Goal: Transaction & Acquisition: Purchase product/service

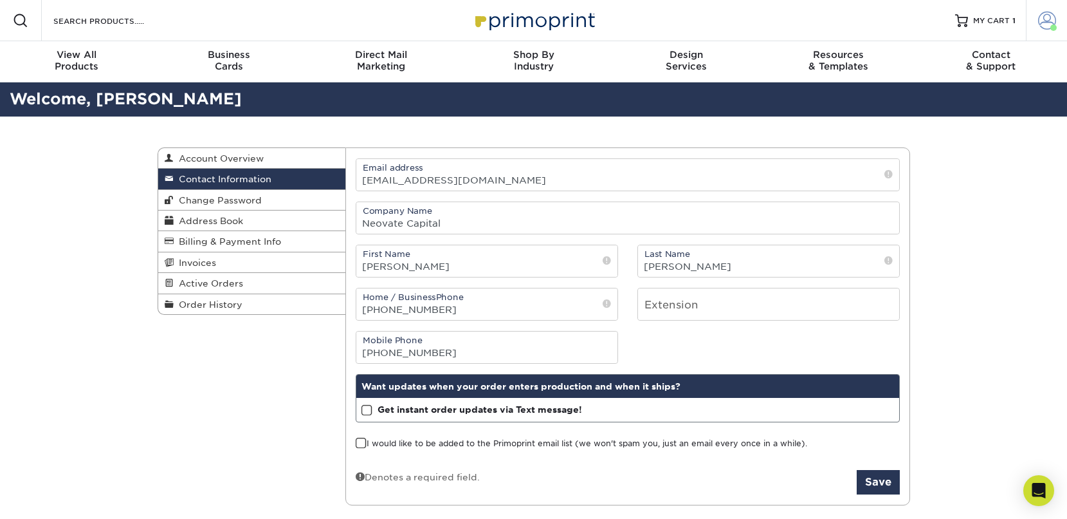
click at [1050, 22] on span at bounding box center [1048, 21] width 18 height 18
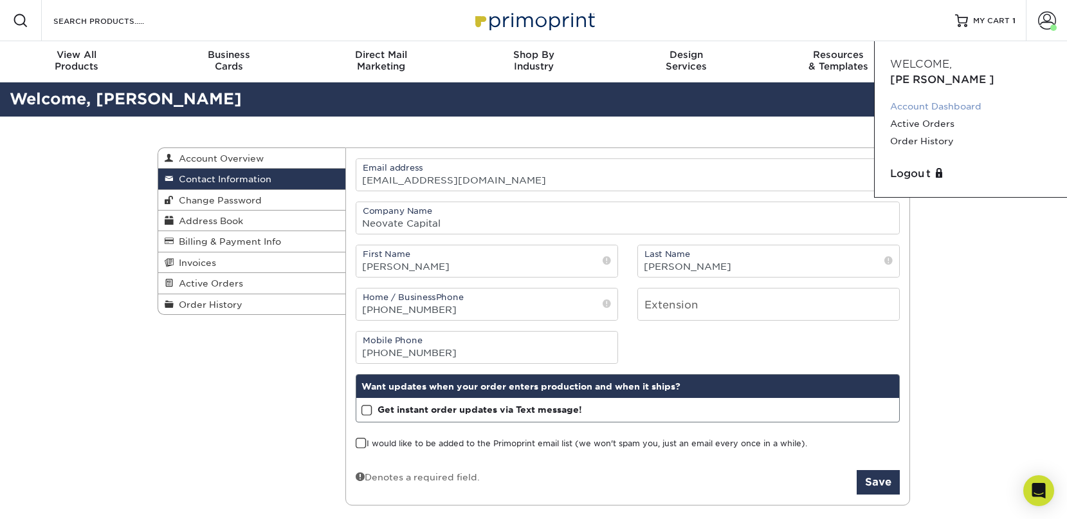
click at [959, 98] on link "Account Dashboard" at bounding box center [972, 106] width 162 height 17
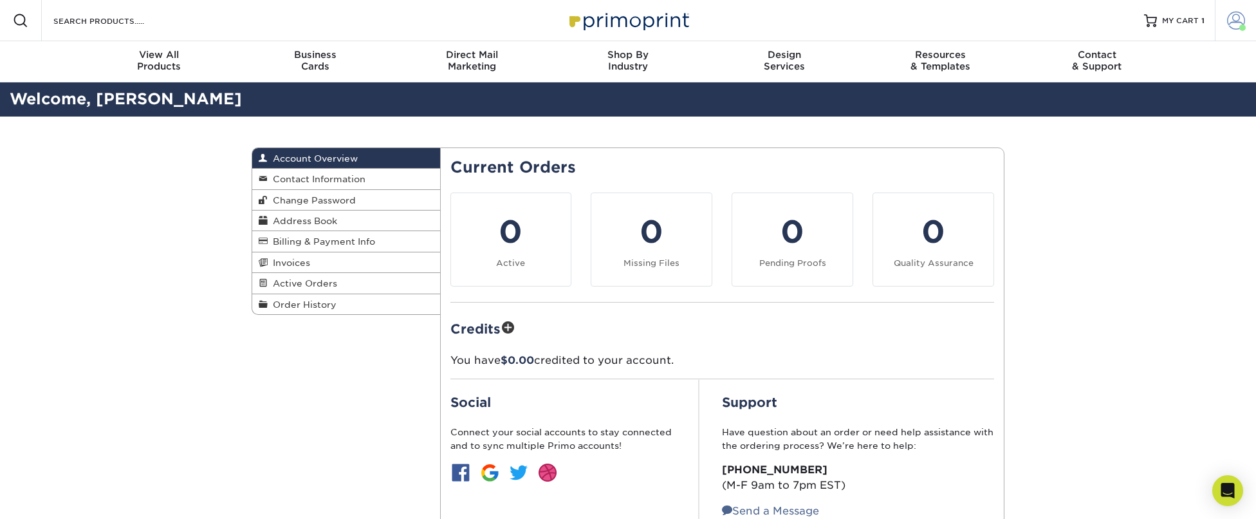
click at [1067, 17] on span at bounding box center [1236, 21] width 18 height 18
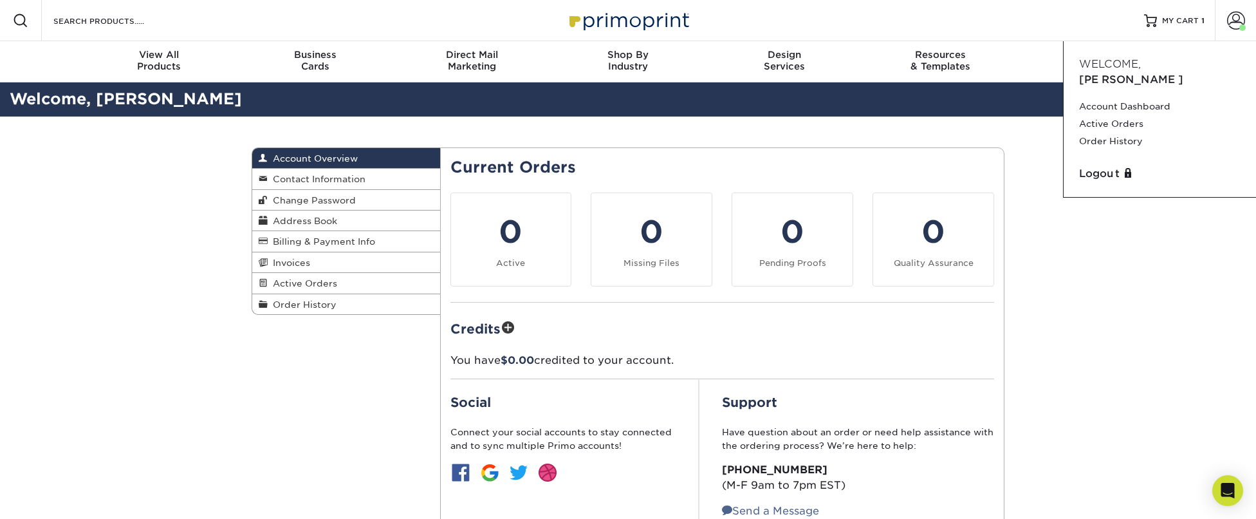
click at [1067, 264] on div "Account Overview Account Overview Contact Information Change Password Address B…" at bounding box center [628, 358] width 1256 height 485
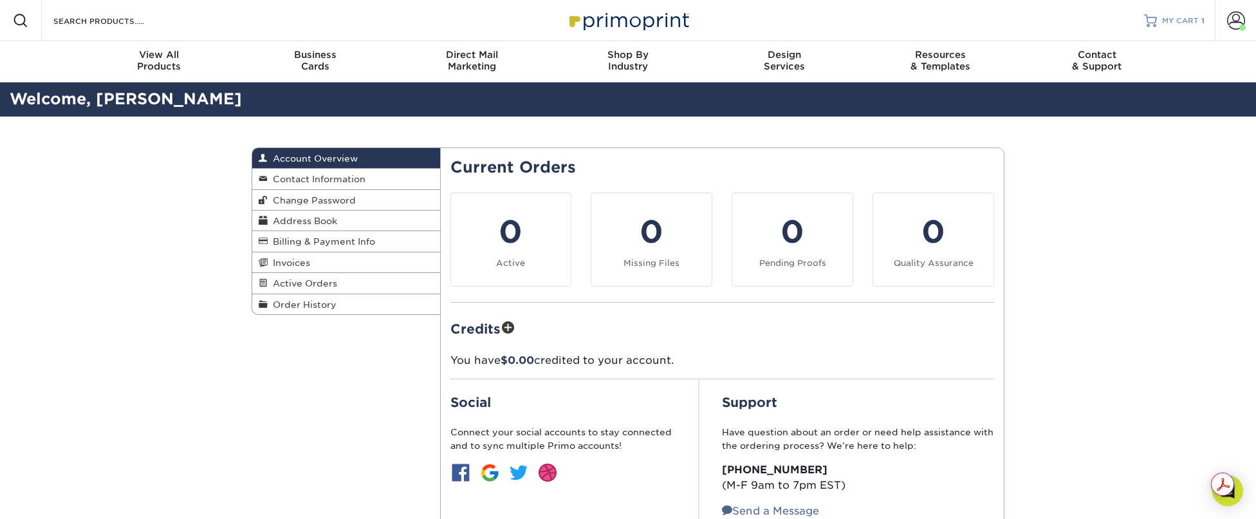
click at [1067, 24] on span "MY CART" at bounding box center [1180, 20] width 37 height 11
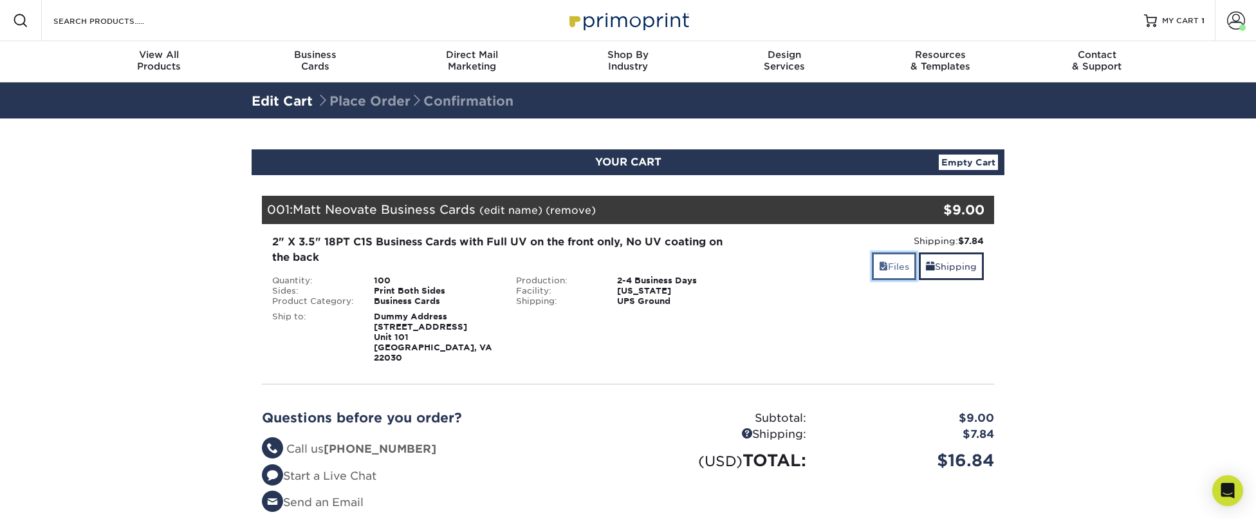
click at [888, 267] on link "Files" at bounding box center [894, 266] width 44 height 28
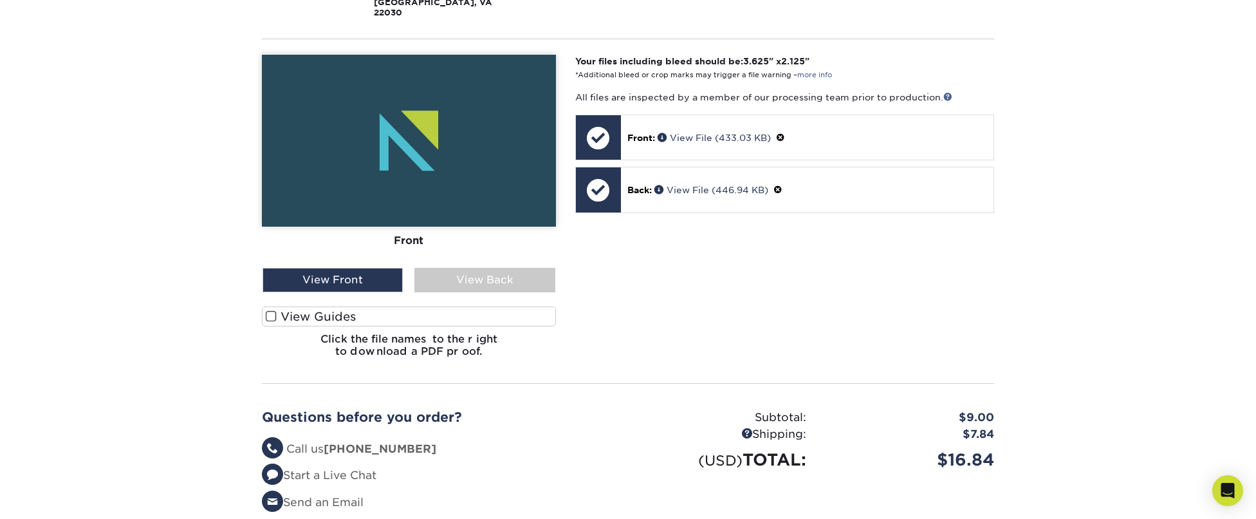
scroll to position [354, 0]
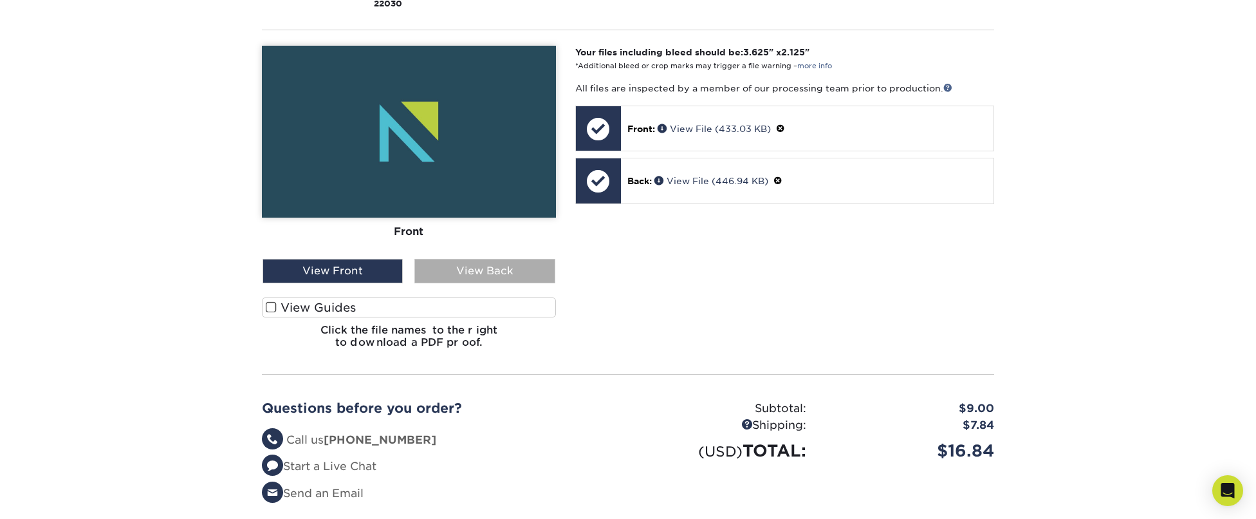
click at [521, 259] on div "View Back" at bounding box center [484, 271] width 140 height 24
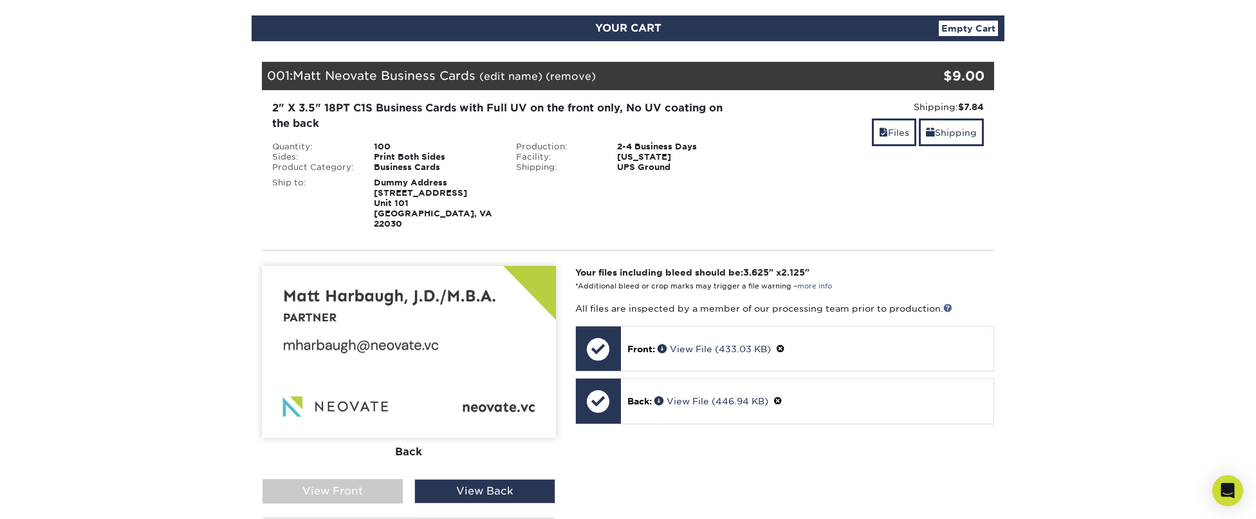
scroll to position [133, 0]
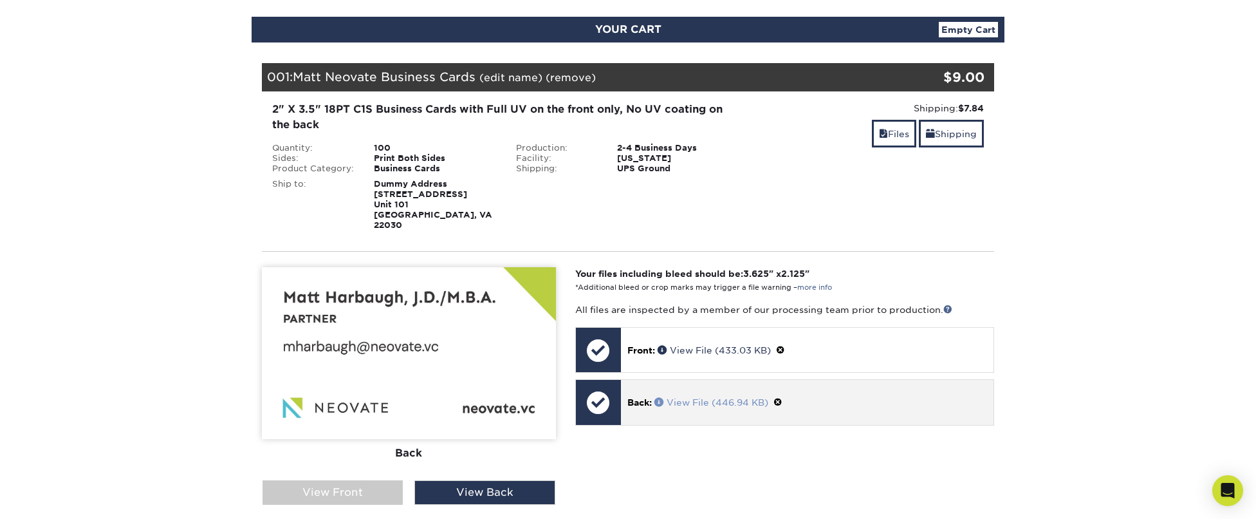
click at [693, 397] on link "View File (446.94 KB)" at bounding box center [711, 402] width 114 height 10
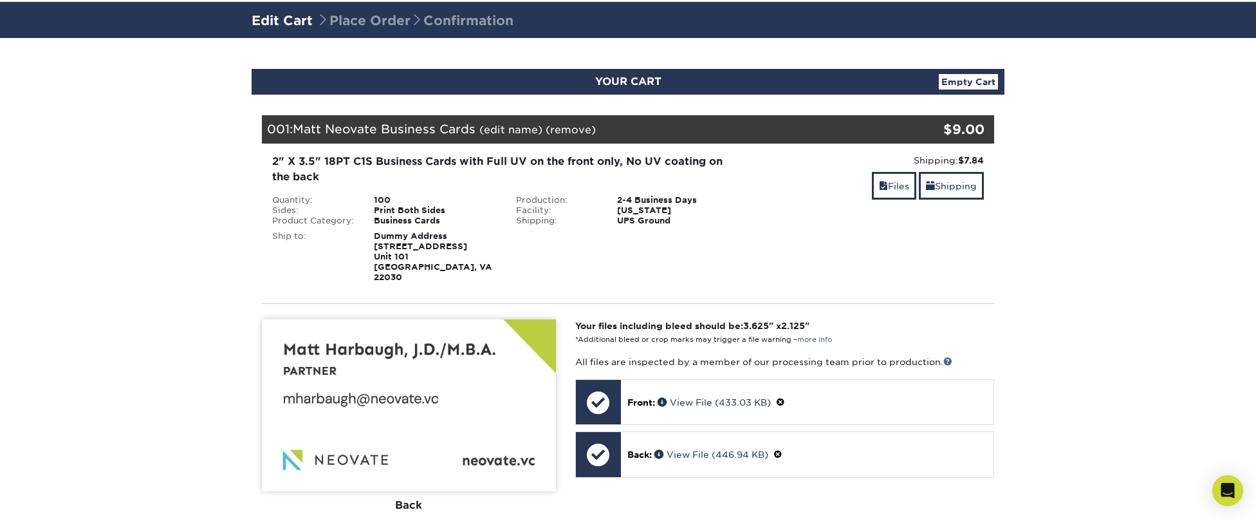
scroll to position [0, 0]
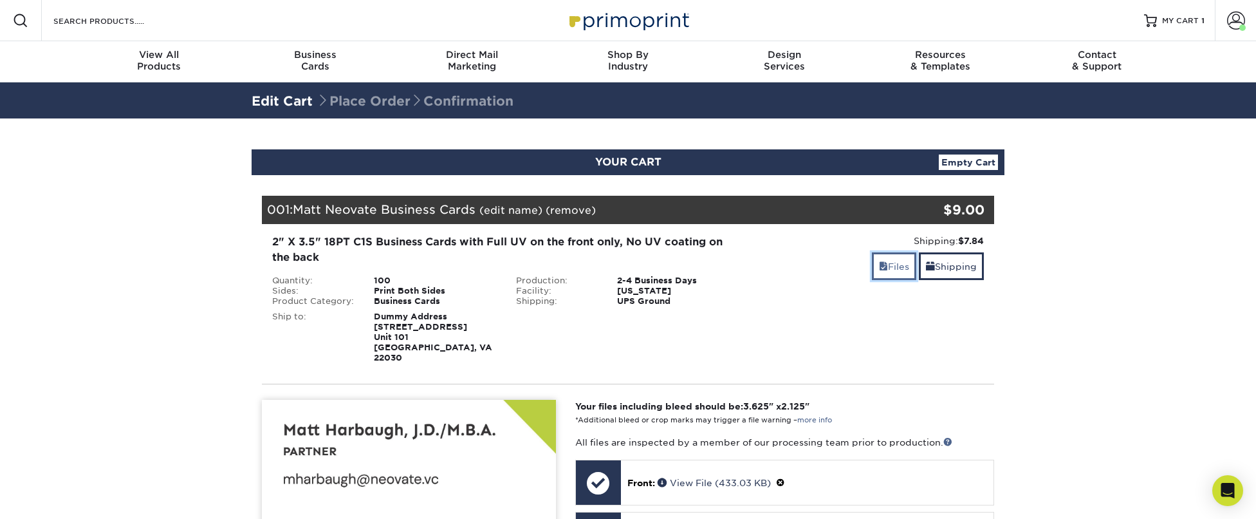
click at [896, 266] on link "Files" at bounding box center [894, 266] width 44 height 28
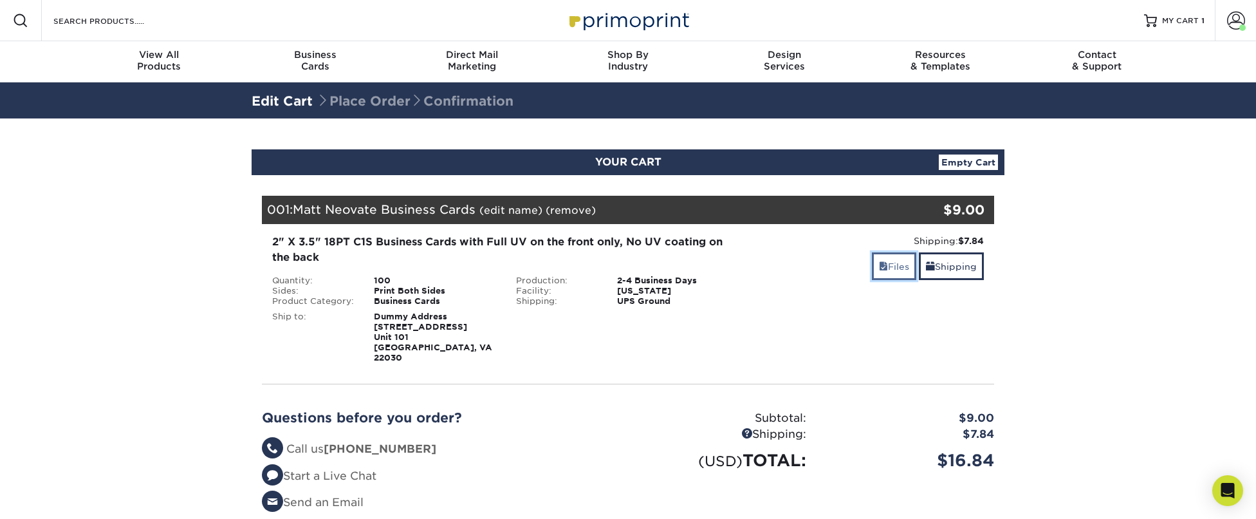
click at [896, 266] on link "Files" at bounding box center [894, 266] width 44 height 28
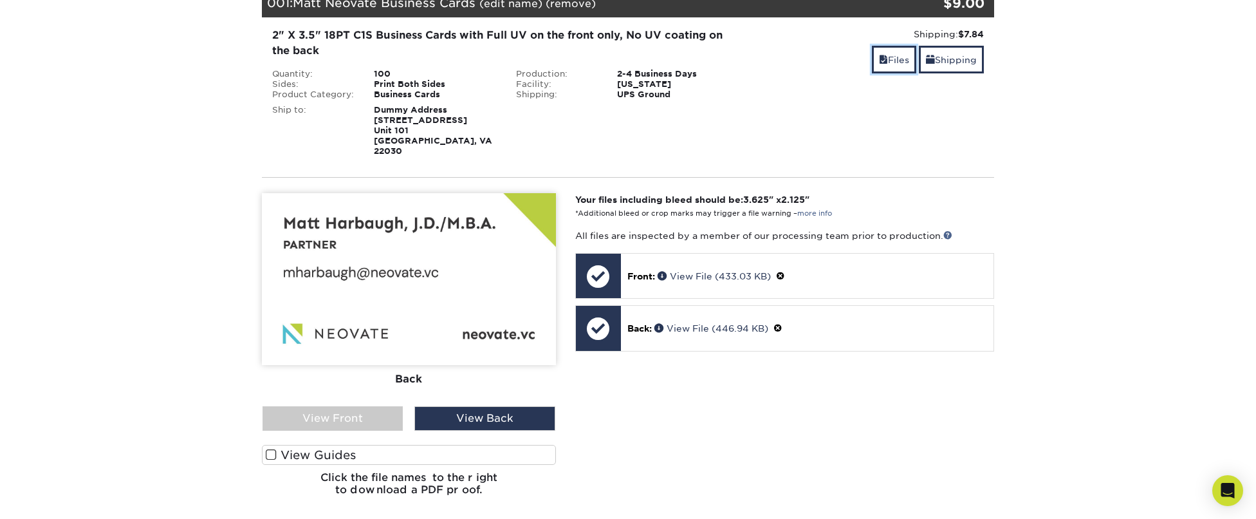
scroll to position [208, 0]
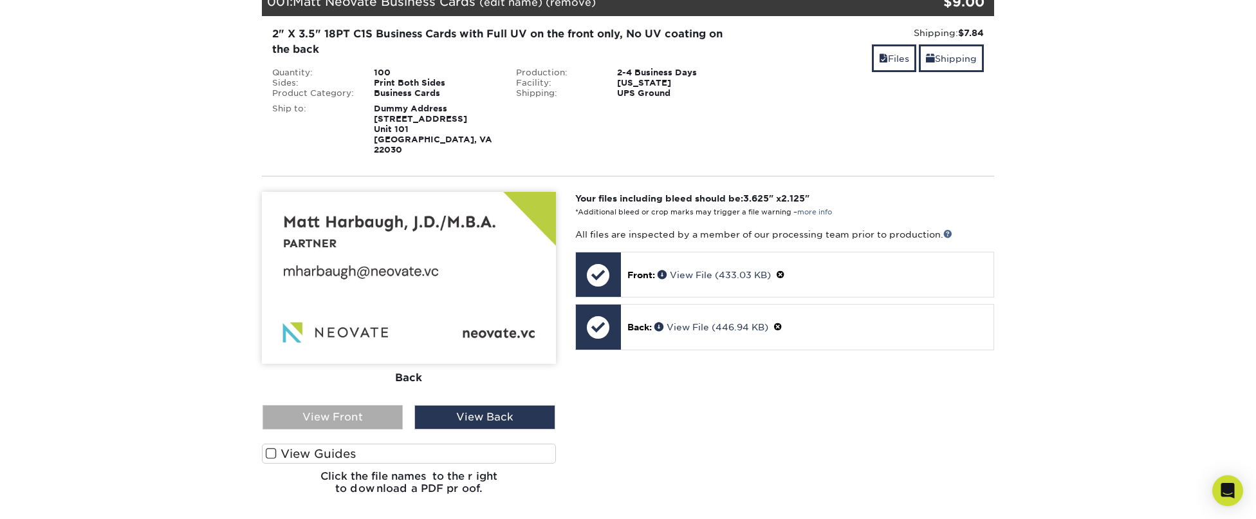
click at [314, 407] on div "View Front" at bounding box center [333, 417] width 140 height 24
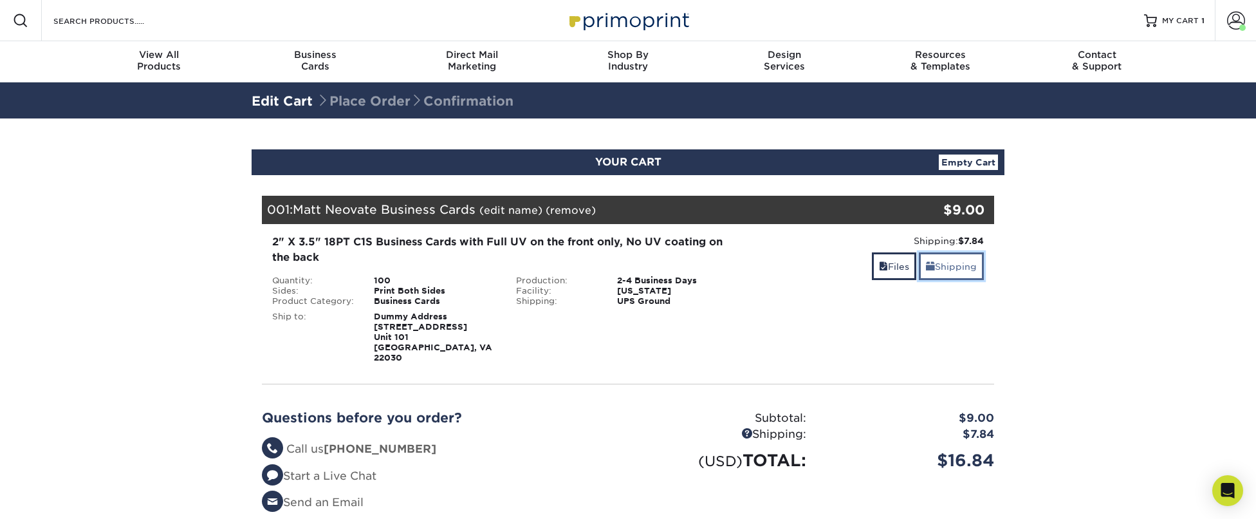
click at [961, 267] on link "Shipping" at bounding box center [951, 266] width 65 height 28
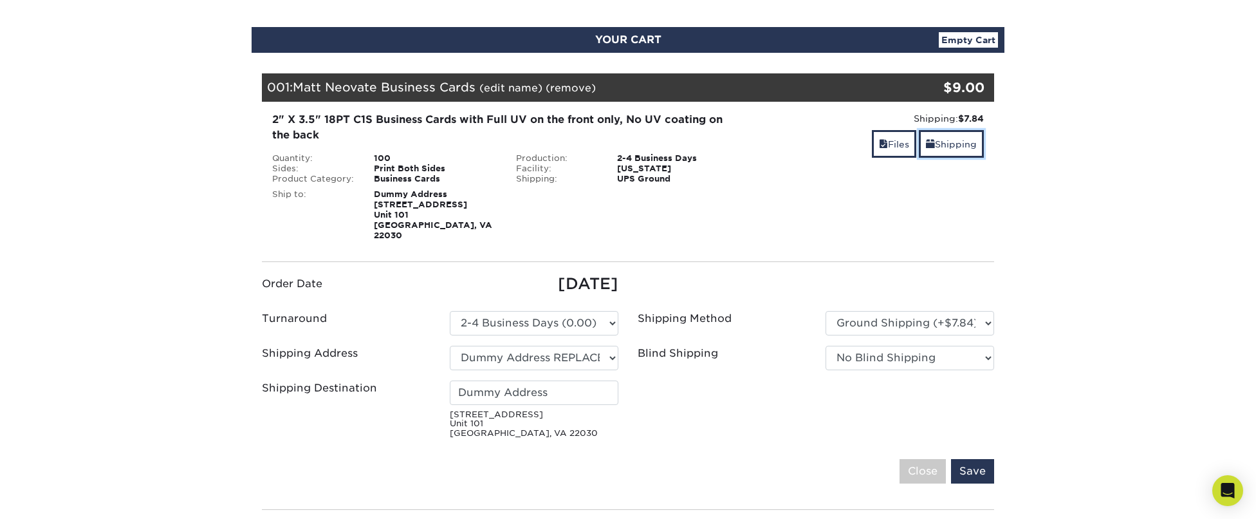
scroll to position [158, 0]
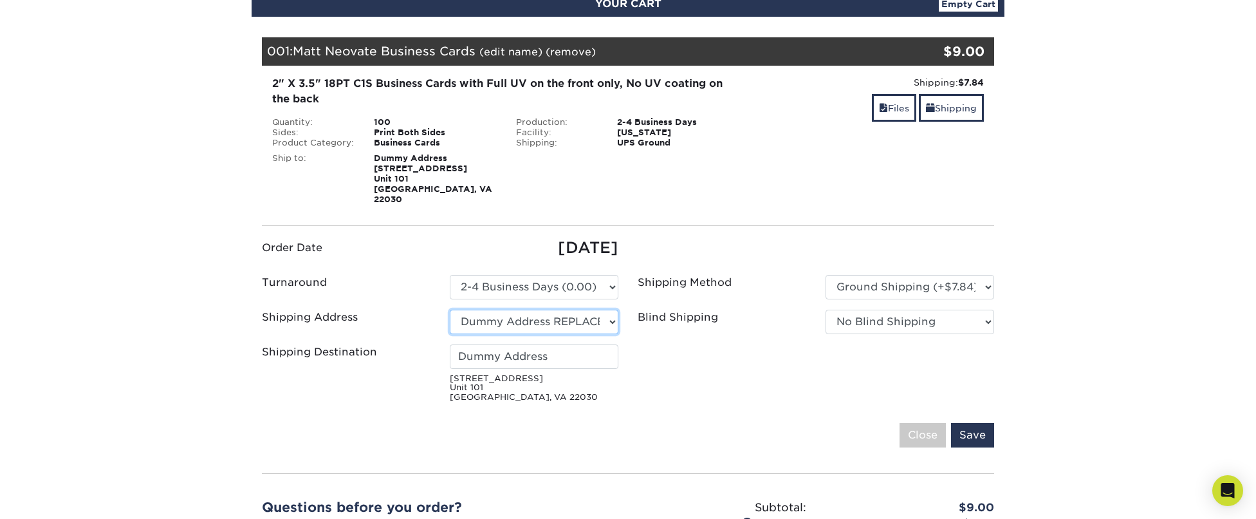
click at [513, 315] on select "Select One Dummy Address REPLACE ME! + Add New Address" at bounding box center [534, 321] width 169 height 24
select select "newaddress"
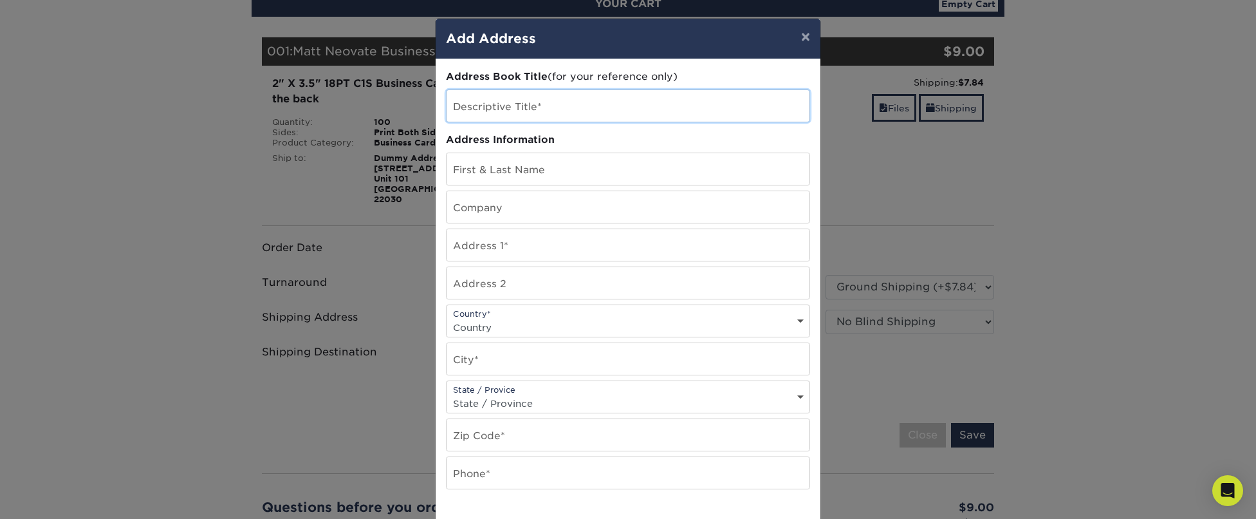
click at [575, 102] on input "text" at bounding box center [628, 106] width 363 height 32
type input "Matt's home address"
type input "[PERSON_NAME]"
type input "H"
click at [566, 178] on input "[PERSON_NAME]" at bounding box center [628, 169] width 363 height 32
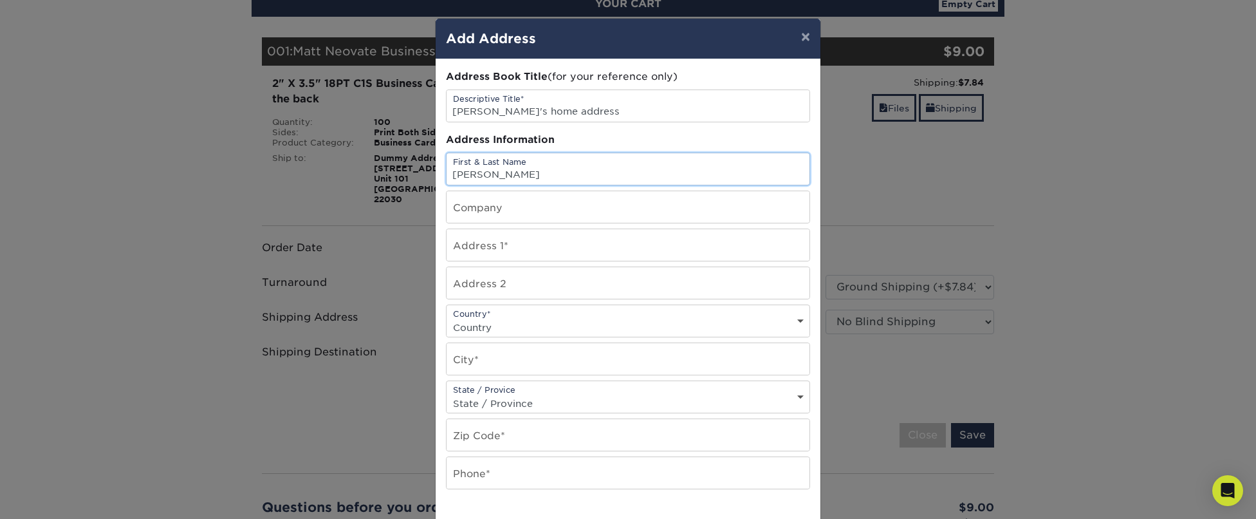
type input "[PERSON_NAME]"
type input "Neovate Capital Partners"
type input "[STREET_ADDRESS]"
select select "US"
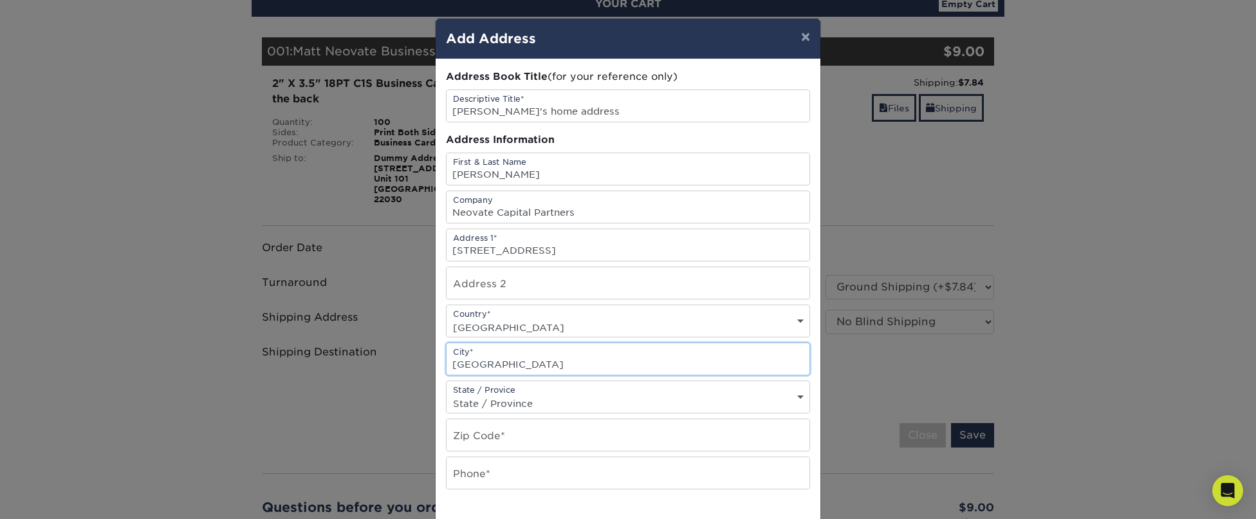
type input "[GEOGRAPHIC_DATA]"
select select "PA"
type input "15228"
click at [470, 478] on input "412417-1700" at bounding box center [628, 473] width 363 height 32
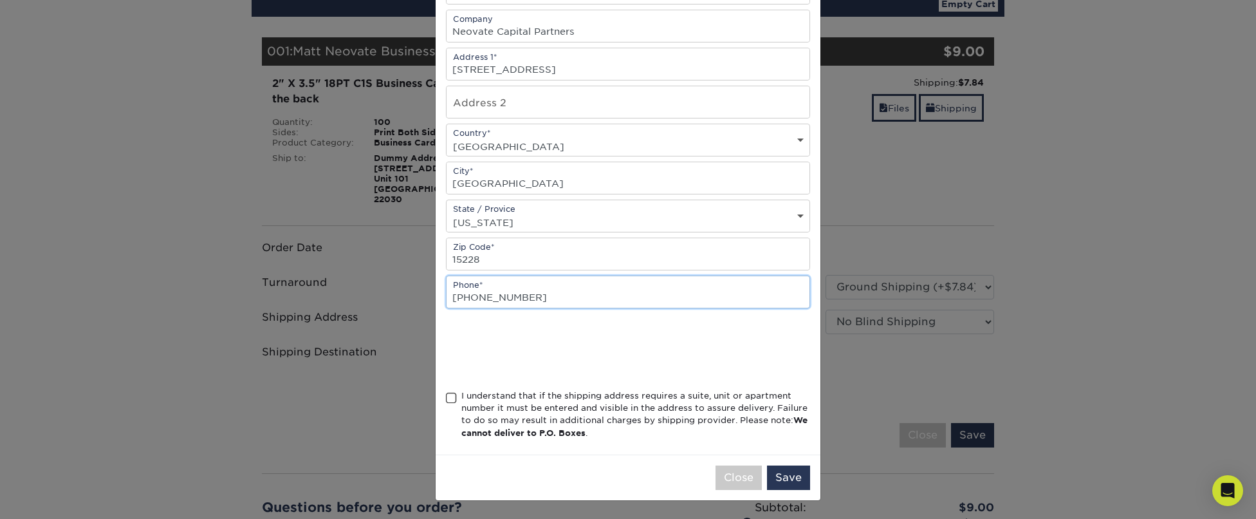
type input "[PHONE_NUMBER]"
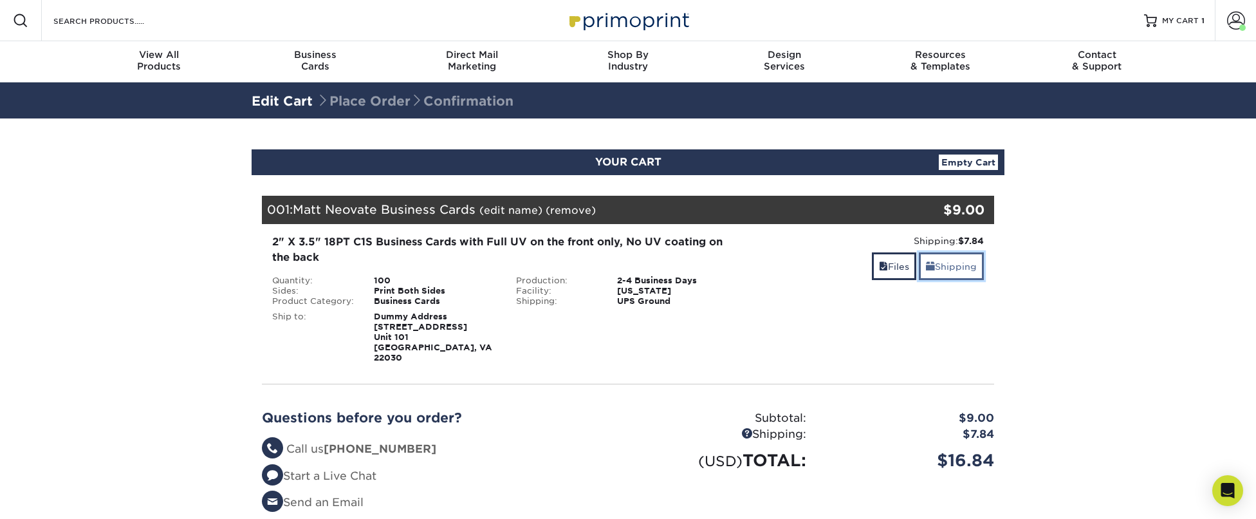
click at [960, 270] on link "Shipping" at bounding box center [951, 266] width 65 height 28
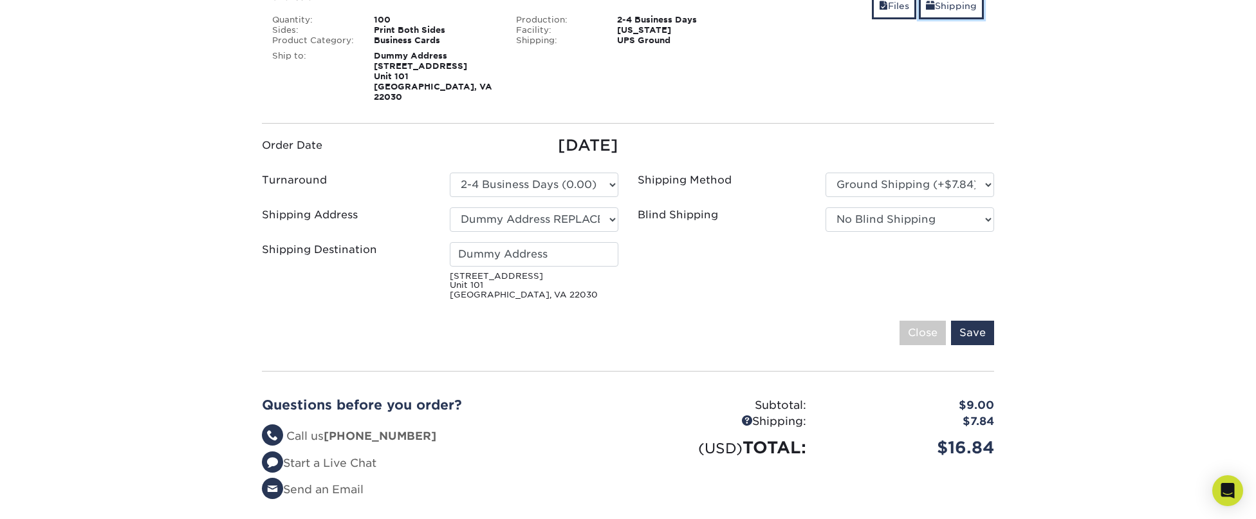
scroll to position [261, 0]
click at [489, 207] on select "Select One Dummy Address REPLACE ME! + Add New Address" at bounding box center [534, 219] width 169 height 24
select select "newaddress"
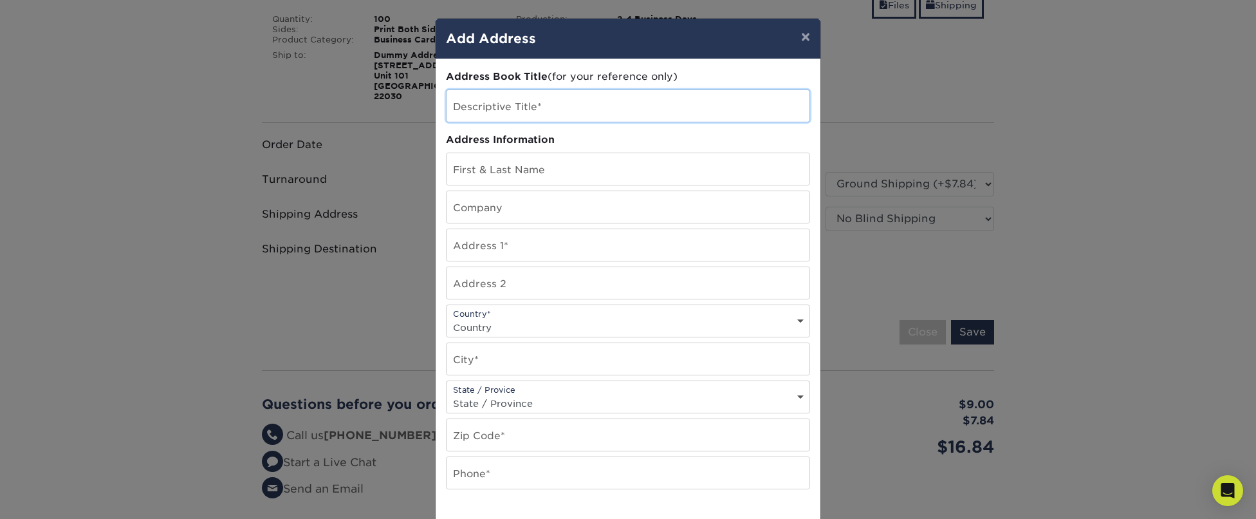
click at [561, 111] on input "text" at bounding box center [628, 106] width 363 height 32
type input "[PERSON_NAME]'s home"
type input "[PERSON_NAME]"
type input "Neovate Capital Partners"
type input "[STREET_ADDRESS]"
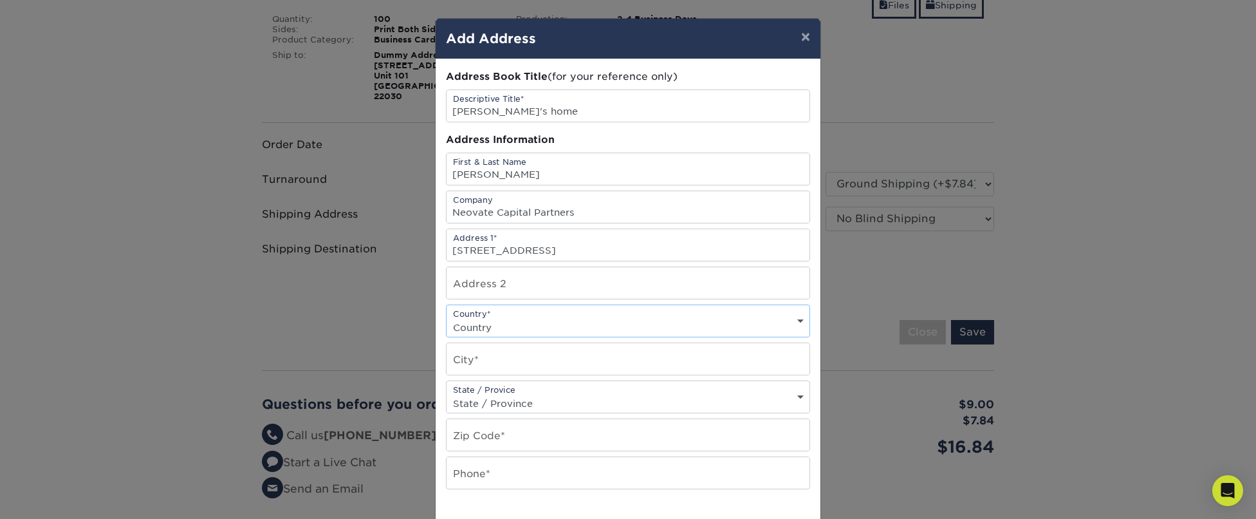
select select "US"
type input "[GEOGRAPHIC_DATA]"
select select "PA"
type input "15228"
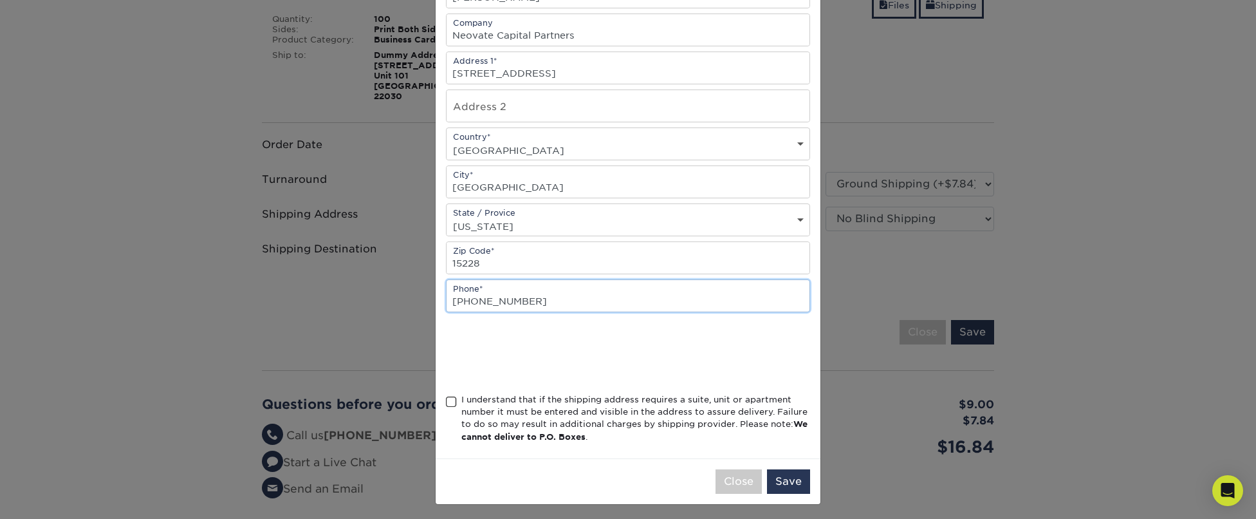
scroll to position [181, 0]
type input "412-417-1700"
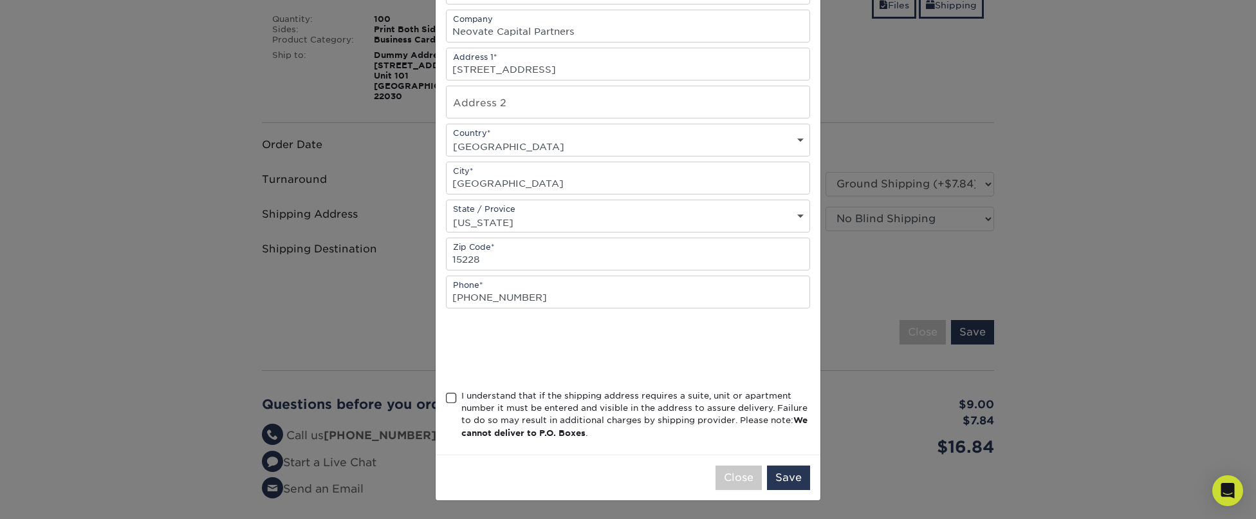
click at [454, 396] on span at bounding box center [451, 398] width 11 height 12
click at [0, 0] on input "I understand that if the shipping address requires a suite, unit or apartment n…" at bounding box center [0, 0] width 0 height 0
click at [792, 475] on button "Save" at bounding box center [788, 477] width 43 height 24
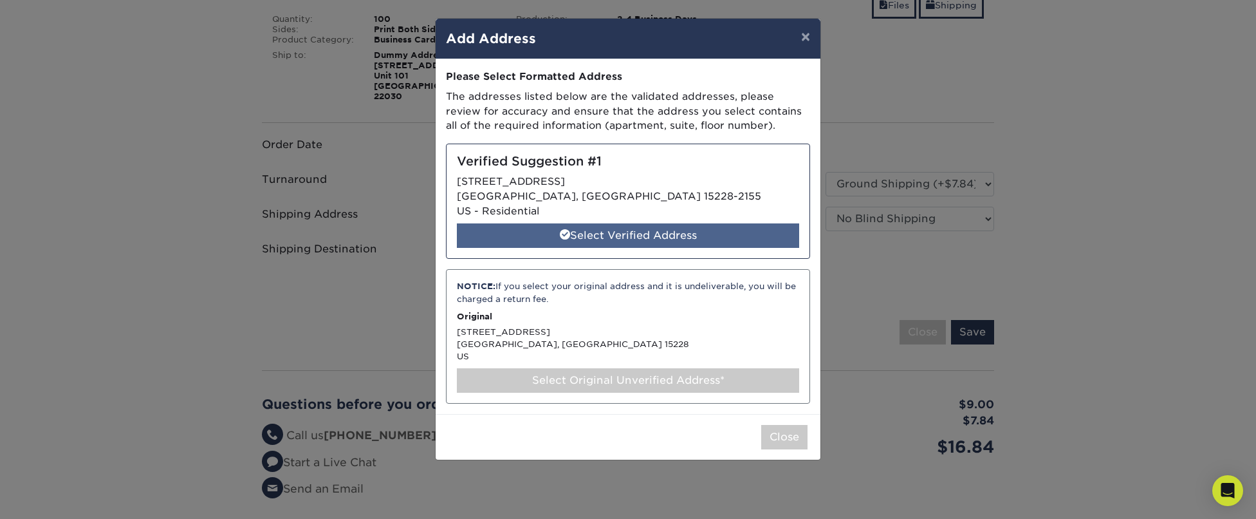
click at [649, 235] on div "Select Verified Address" at bounding box center [628, 235] width 342 height 24
select select "284929"
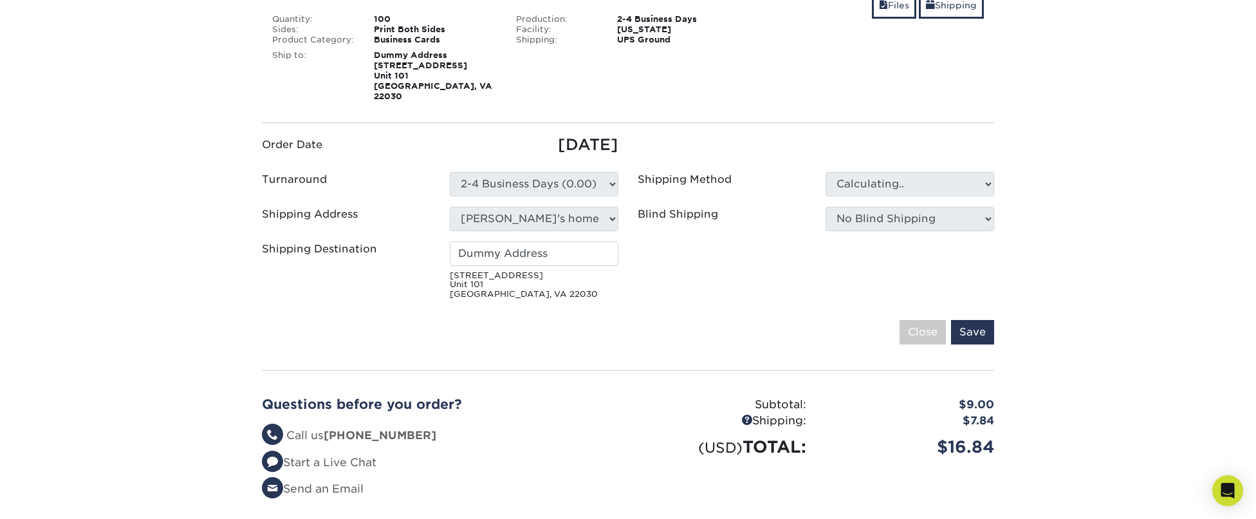
type input "[PERSON_NAME]"
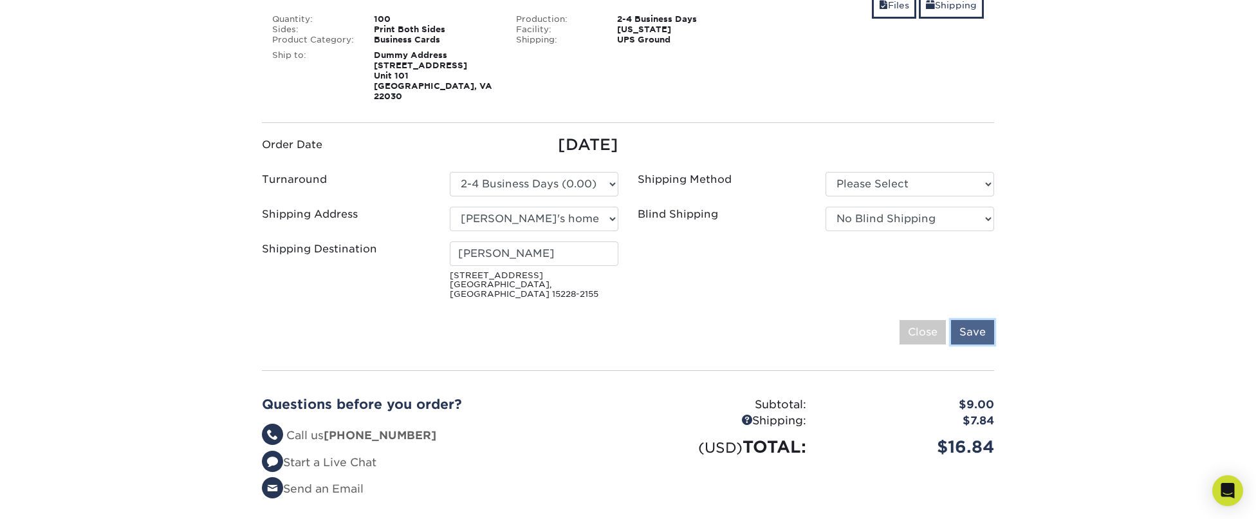
click at [975, 320] on input "Save" at bounding box center [972, 332] width 43 height 24
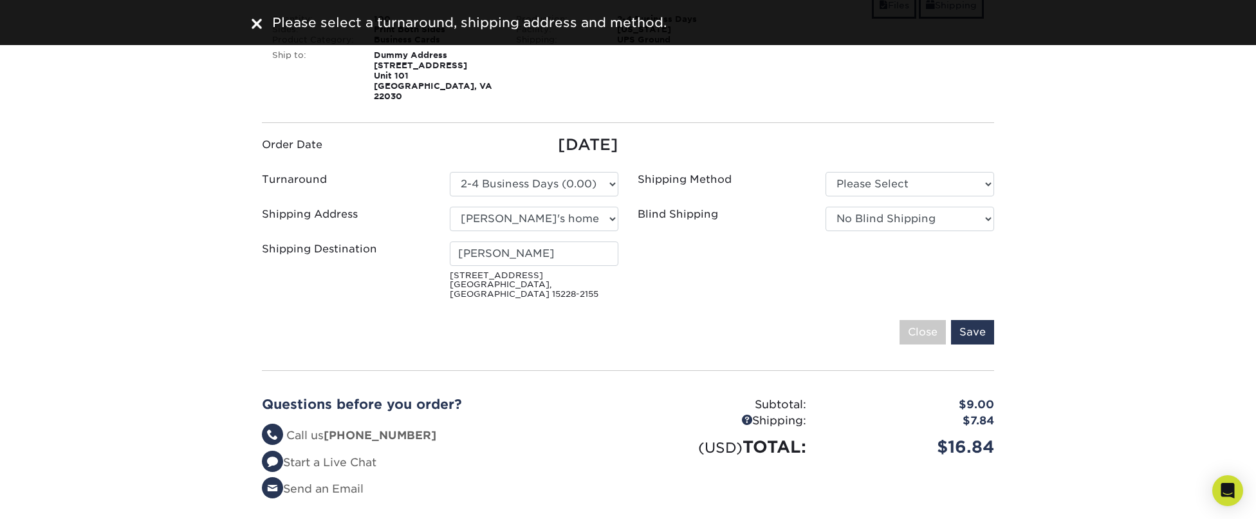
click at [741, 320] on div "Save Close" at bounding box center [628, 332] width 732 height 24
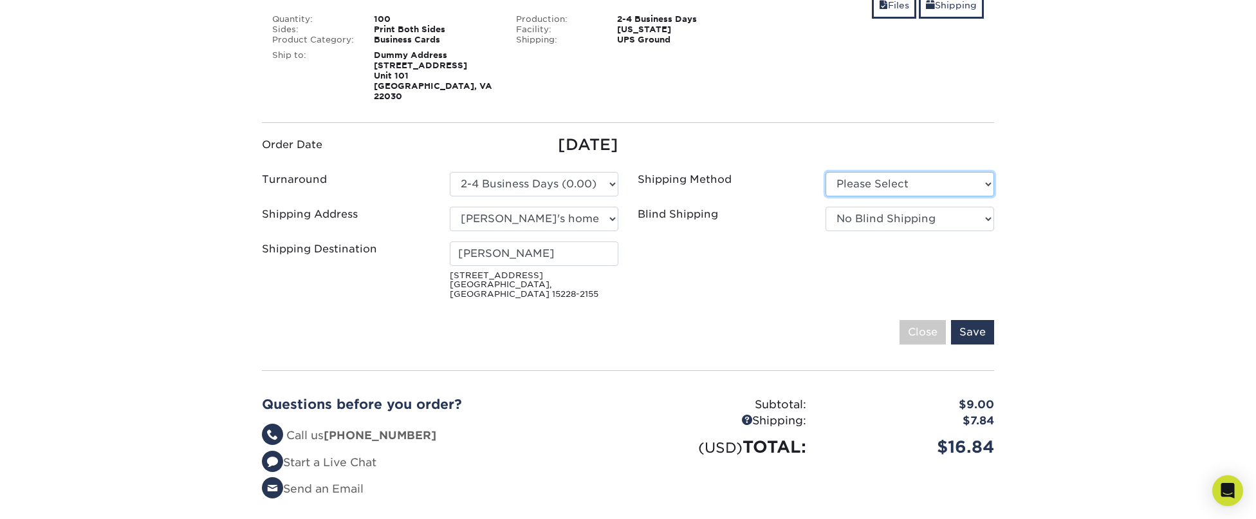
click at [932, 173] on select "Please Select Ground Shipping (+$7.84) 3 Day Shipping Service (+$20.08)" at bounding box center [910, 184] width 169 height 24
select select "03"
click at [966, 176] on select "Please Select Ground Shipping (+$7.84) 3 Day Shipping Service (+$20.08)" at bounding box center [910, 184] width 169 height 24
click at [981, 208] on select "No Blind Shipping Dummy Address REPLACE ME! + Add New Address" at bounding box center [910, 219] width 169 height 24
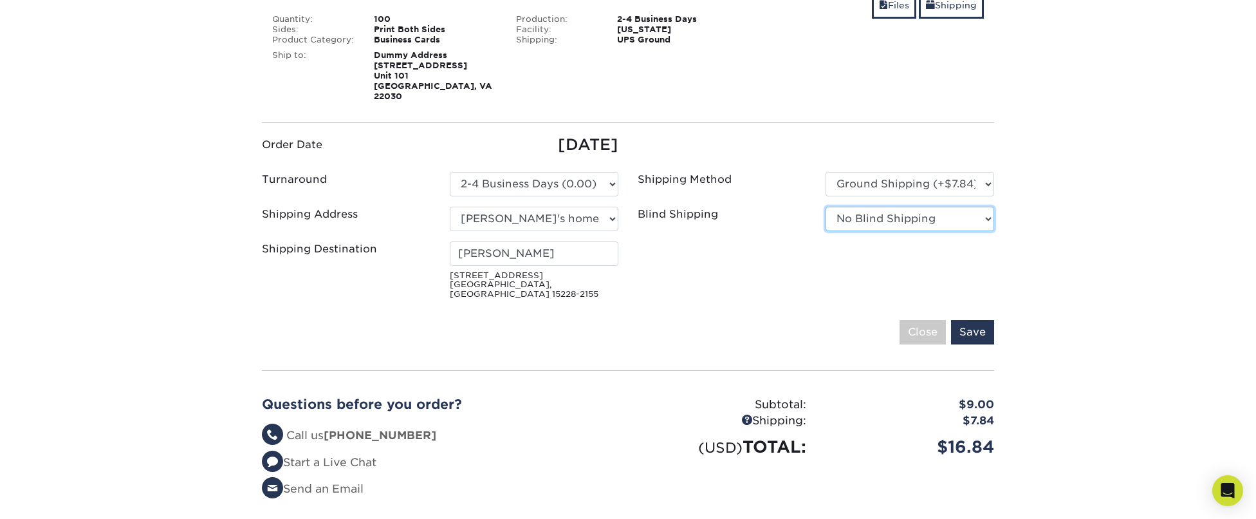
click at [975, 209] on select "No Blind Shipping Dummy Address REPLACE ME! + Add New Address" at bounding box center [910, 219] width 169 height 24
click at [977, 320] on input "Save" at bounding box center [972, 332] width 43 height 24
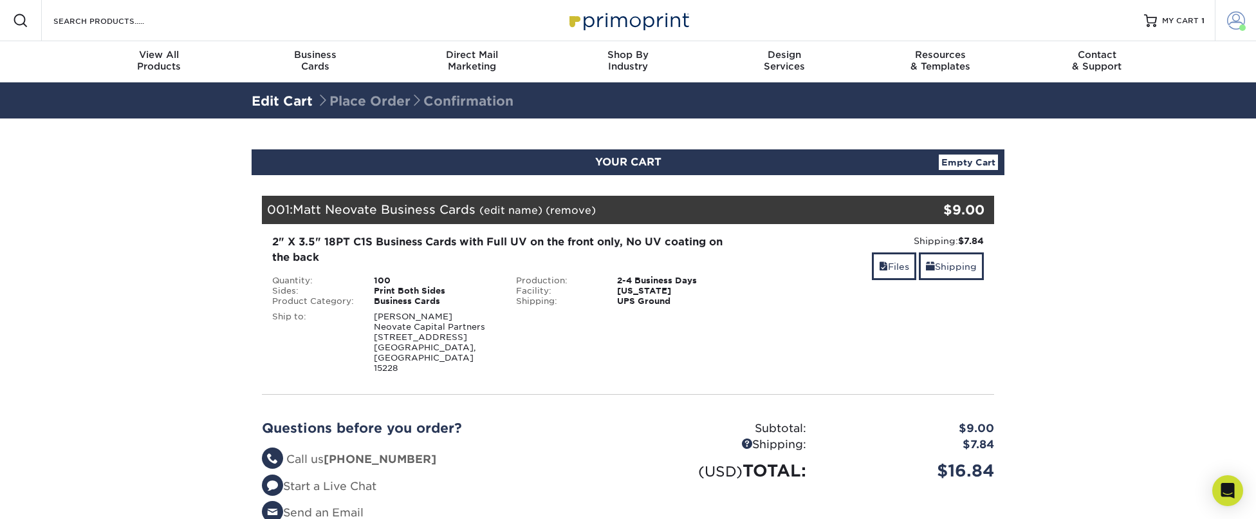
click at [1235, 24] on span at bounding box center [1236, 21] width 18 height 18
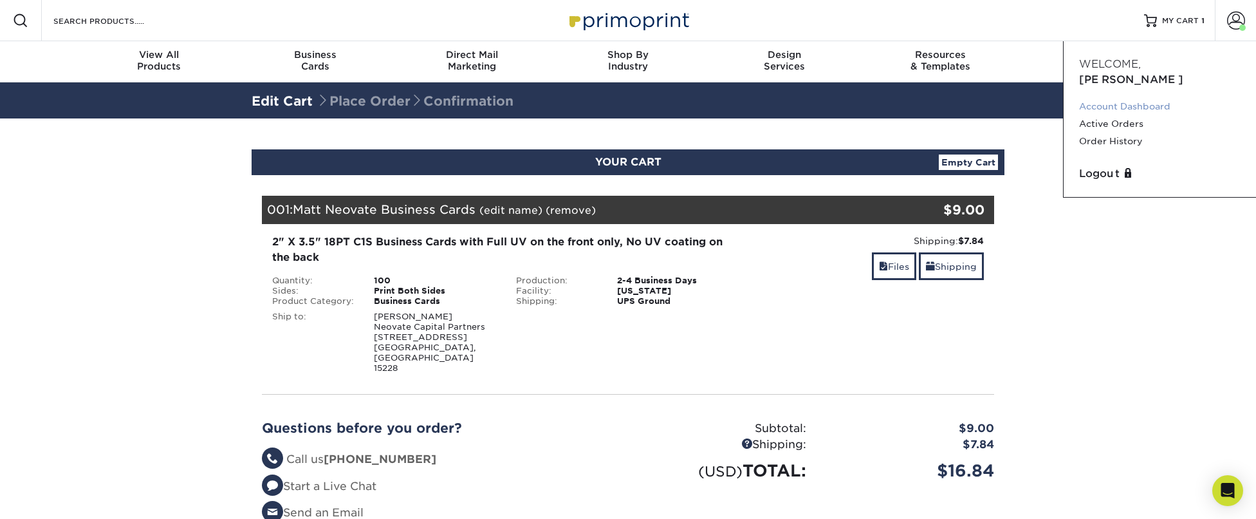
click at [1148, 98] on link "Account Dashboard" at bounding box center [1160, 106] width 162 height 17
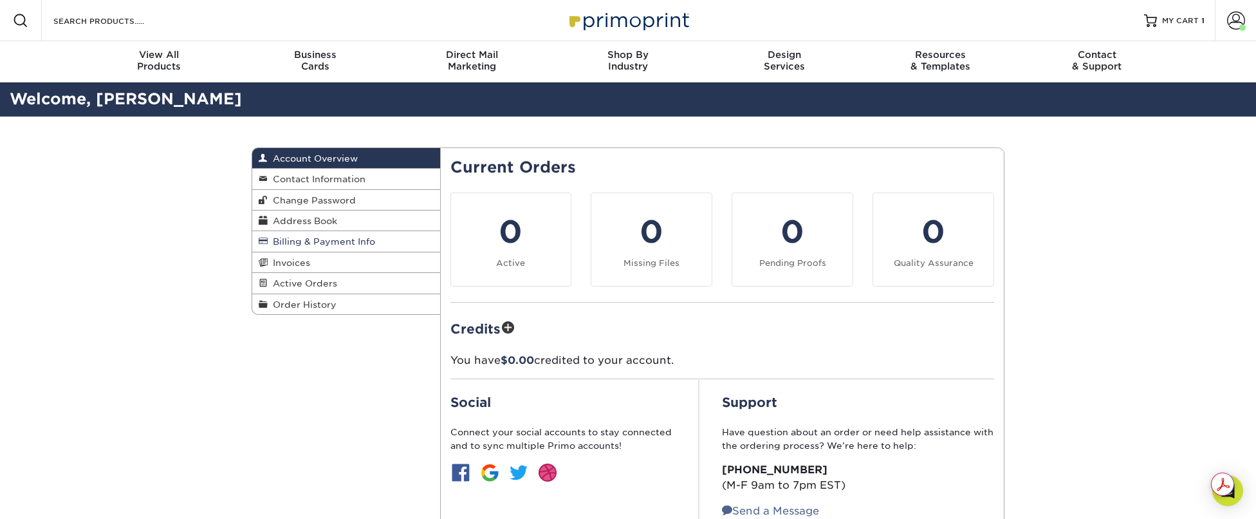
click at [310, 241] on span "Billing & Payment Info" at bounding box center [321, 241] width 107 height 10
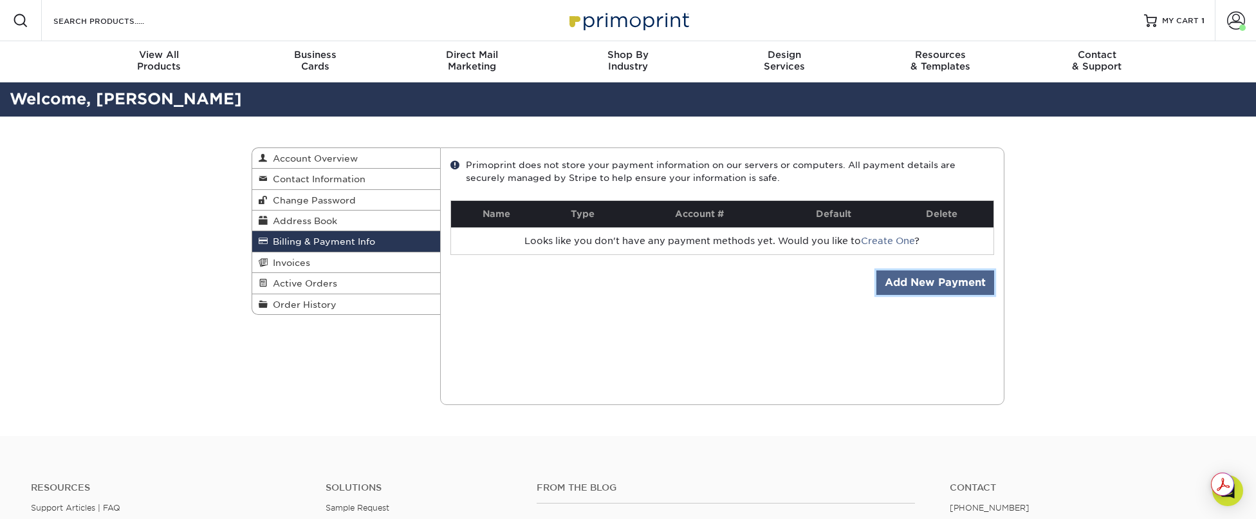
click at [937, 286] on link "Add New Payment" at bounding box center [935, 282] width 118 height 24
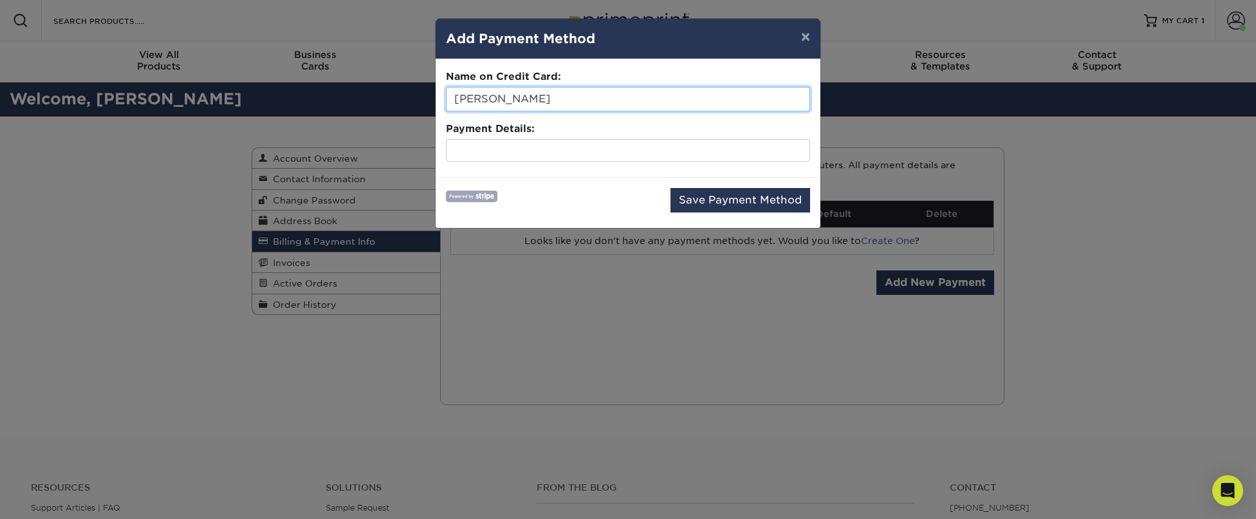
click at [475, 100] on input "[PERSON_NAME]" at bounding box center [628, 99] width 364 height 24
click at [477, 101] on input "[PERSON_NAME]" at bounding box center [628, 99] width 364 height 24
type input "[PERSON_NAME]"
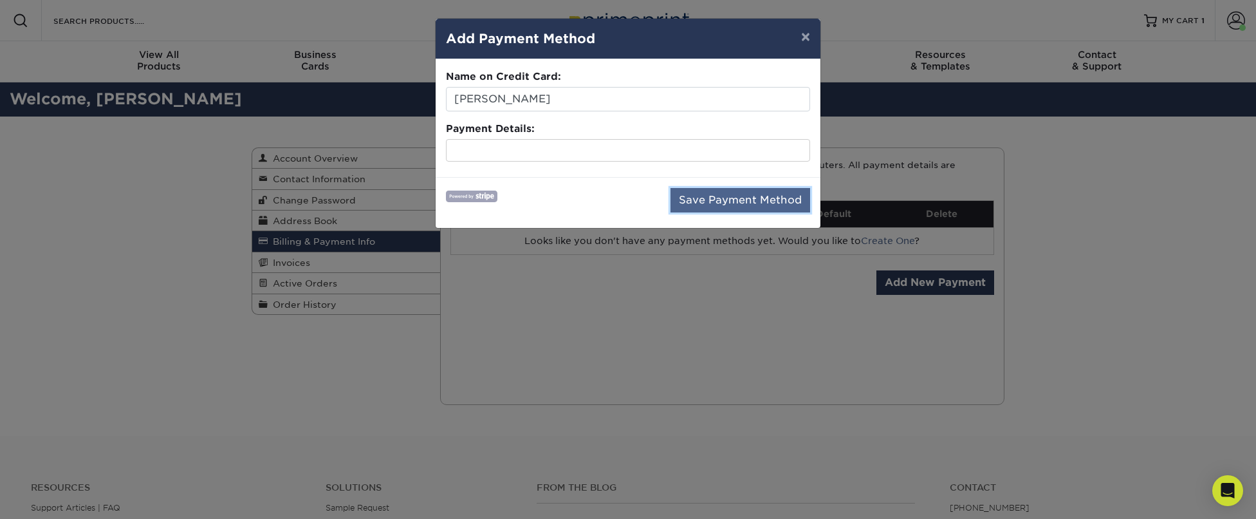
click at [777, 202] on button "Save Payment Method" at bounding box center [740, 200] width 140 height 24
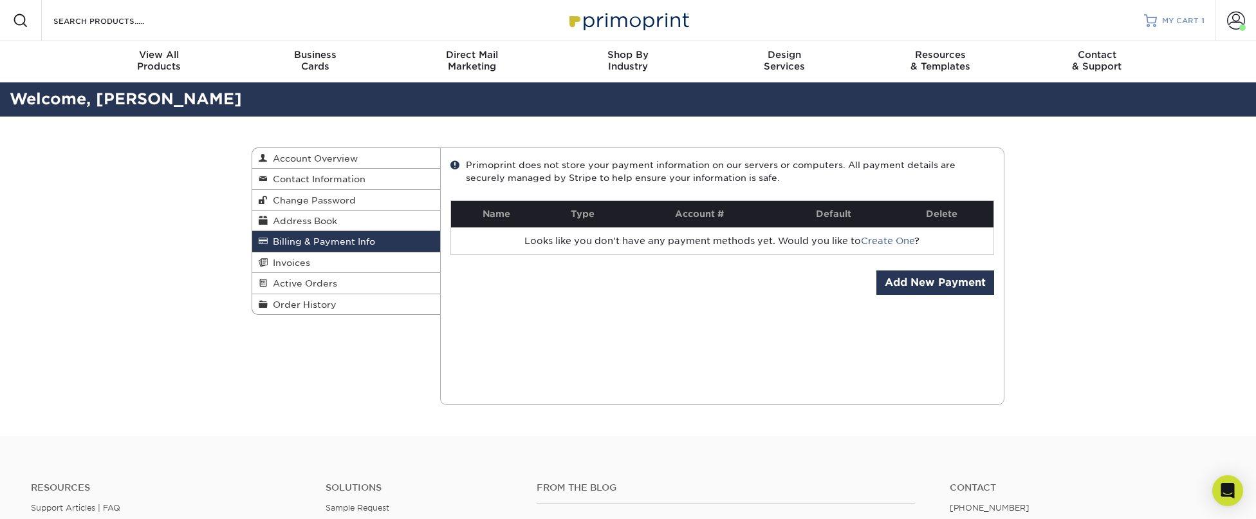
click at [1188, 31] on link "MY CART 1" at bounding box center [1174, 20] width 60 height 41
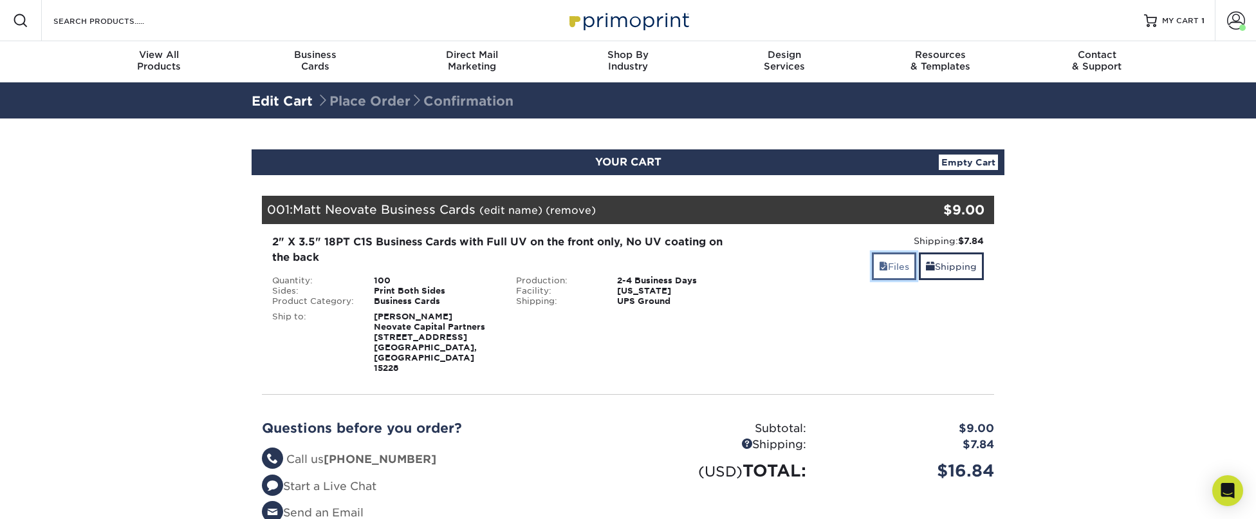
click at [892, 266] on link "Files" at bounding box center [894, 266] width 44 height 28
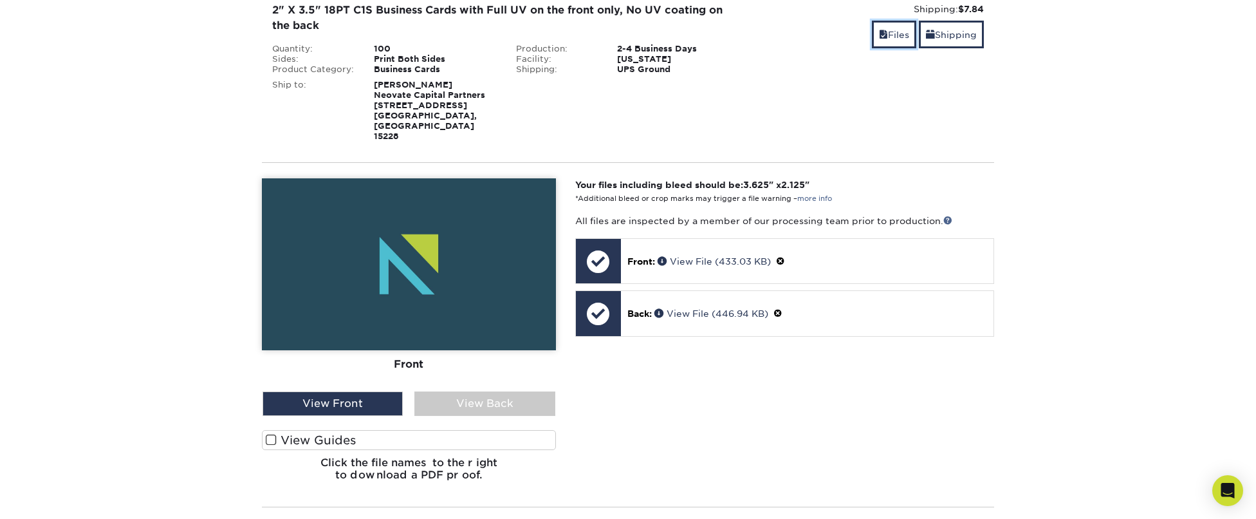
scroll to position [237, 0]
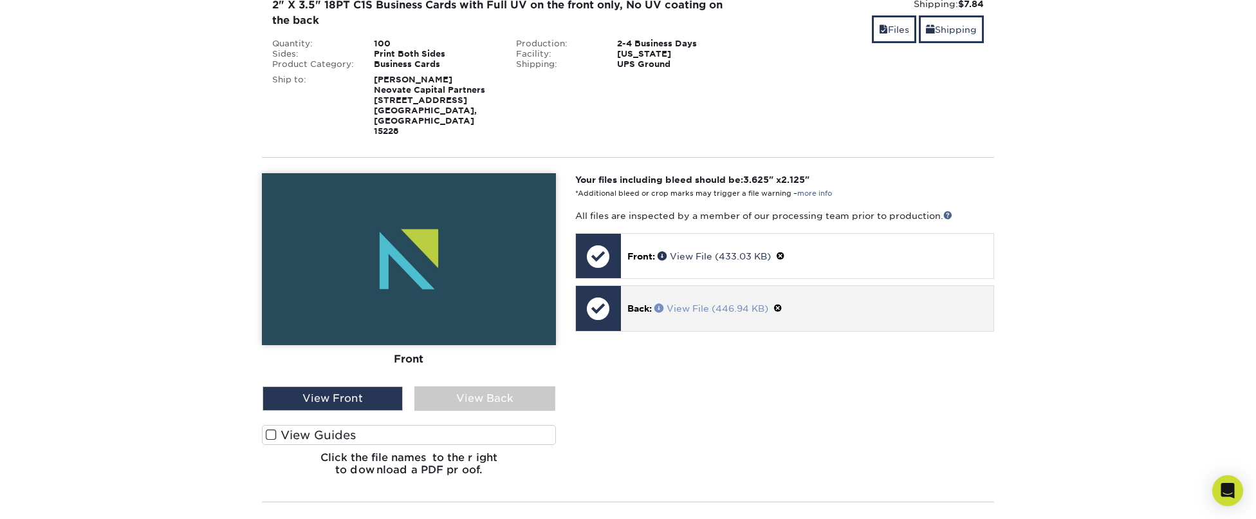
click at [711, 303] on link "View File (446.94 KB)" at bounding box center [711, 308] width 114 height 10
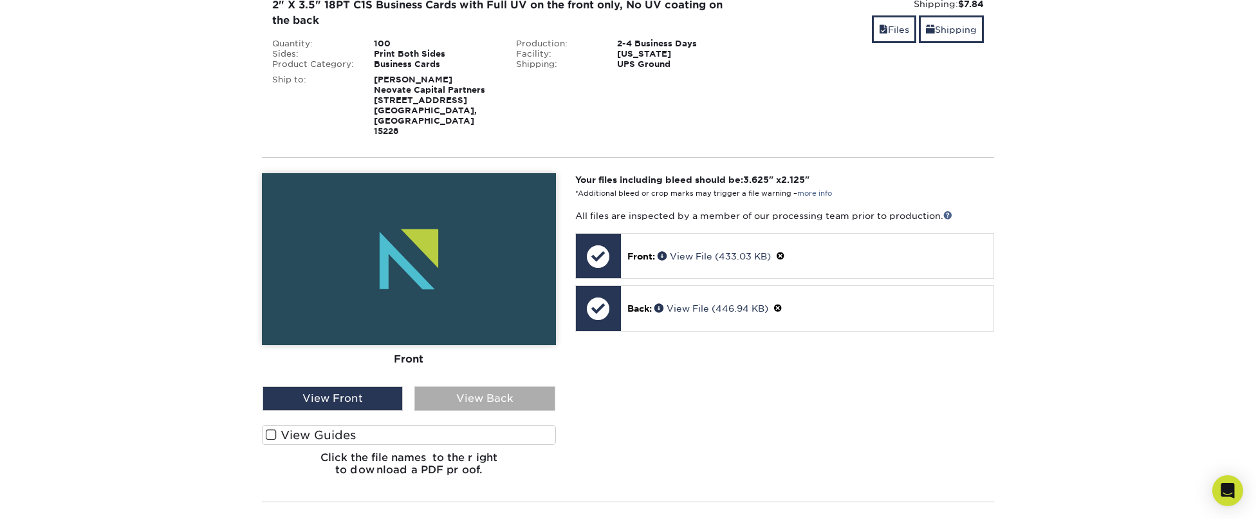
click at [494, 386] on div "View Back" at bounding box center [484, 398] width 140 height 24
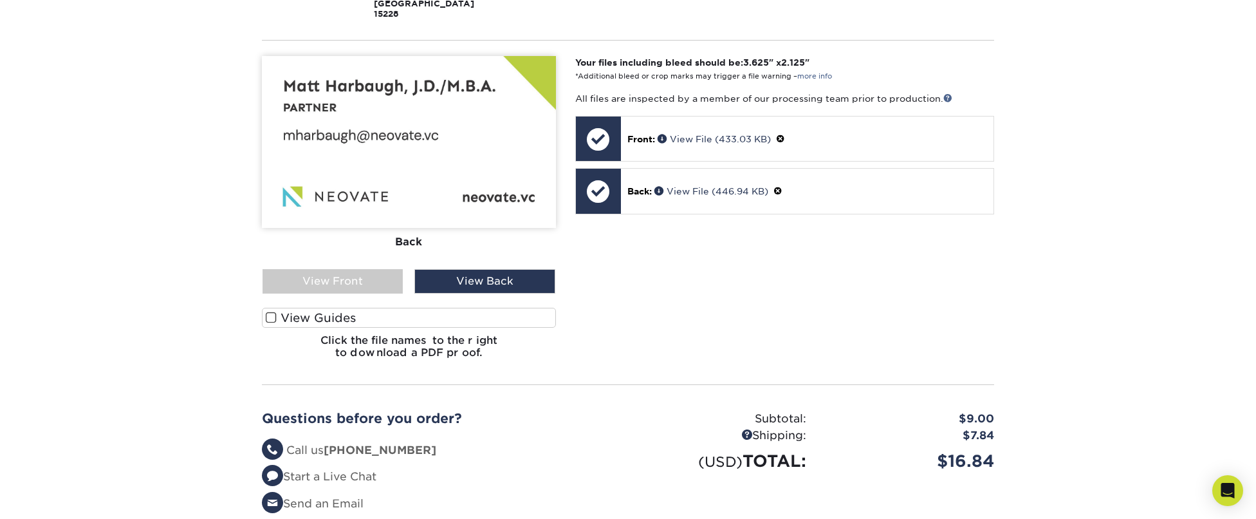
scroll to position [355, 0]
click at [271, 311] on span at bounding box center [271, 317] width 11 height 12
click at [0, 0] on input "View Guides" at bounding box center [0, 0] width 0 height 0
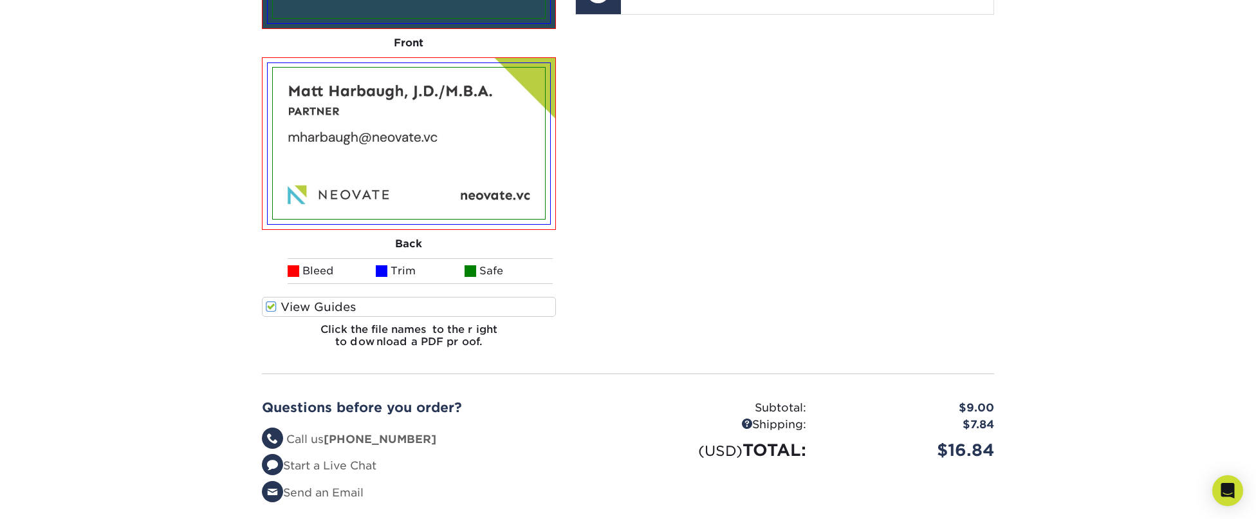
scroll to position [554, 0]
click at [271, 300] on span at bounding box center [271, 306] width 11 height 12
click at [0, 0] on input "View Guides" at bounding box center [0, 0] width 0 height 0
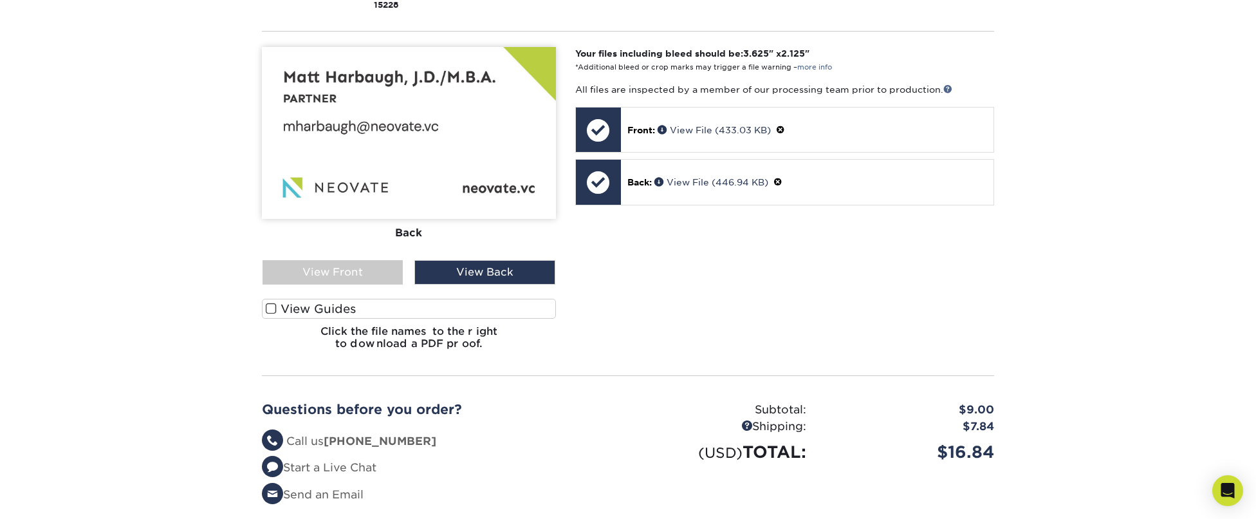
scroll to position [0, 0]
